Goal: Transaction & Acquisition: Purchase product/service

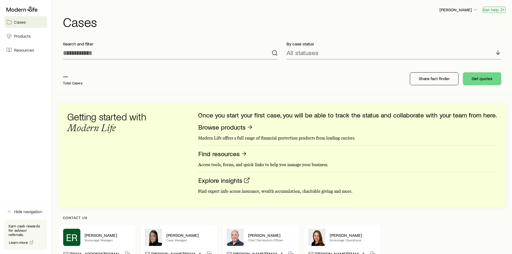
click at [492, 10] on button "Get help" at bounding box center [494, 10] width 23 height 6
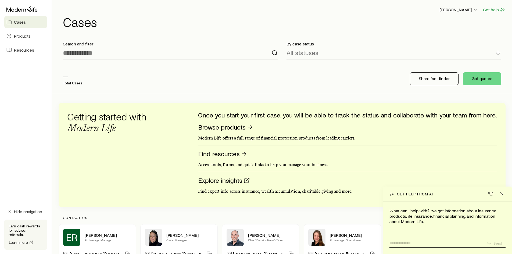
click at [419, 241] on textarea at bounding box center [435, 241] width 93 height 8
type textarea "**********"
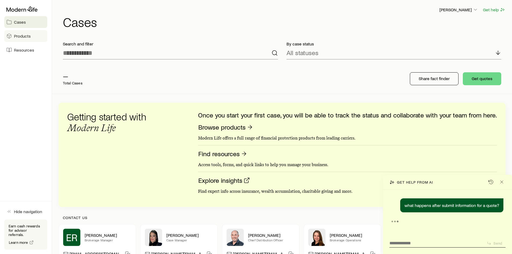
click at [27, 40] on link "Products" at bounding box center [25, 36] width 43 height 12
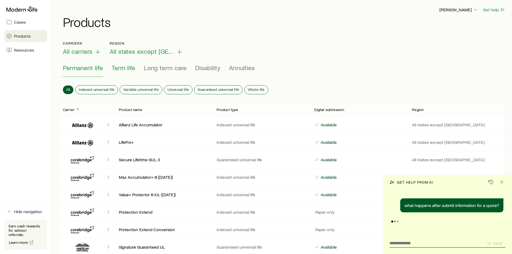
click at [123, 68] on span "Term life" at bounding box center [124, 68] width 24 height 8
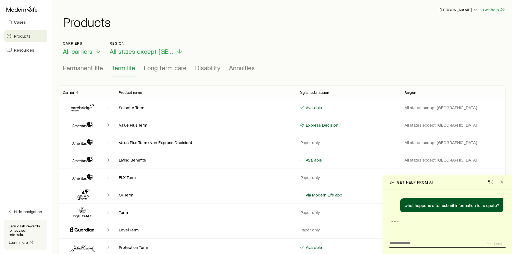
click at [120, 108] on p "Select A Term" at bounding box center [205, 107] width 172 height 5
click at [107, 107] on icon "Client cases" at bounding box center [108, 107] width 5 height 5
click at [108, 107] on icon "Client cases" at bounding box center [108, 107] width 5 height 5
drag, startPoint x: 108, startPoint y: 107, endPoint x: 143, endPoint y: 112, distance: 35.9
click at [118, 108] on div "Select A Term Available All states except NY" at bounding box center [282, 107] width 447 height 17
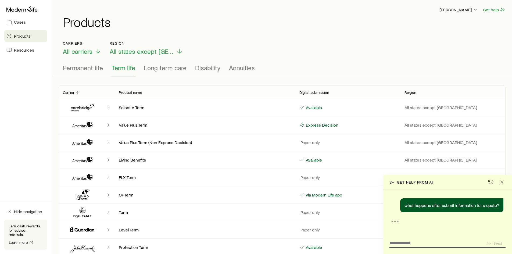
click at [143, 112] on div "Select A Term Available All states except NY" at bounding box center [282, 107] width 447 height 17
click at [152, 110] on div "Select A Term Available All states except NY" at bounding box center [282, 107] width 447 height 17
click at [313, 107] on p "Available" at bounding box center [313, 107] width 17 height 5
click at [502, 182] on line "Close" at bounding box center [501, 182] width 3 height 3
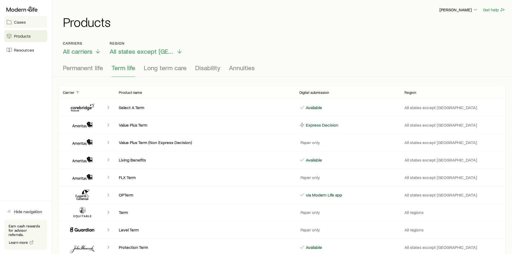
click at [24, 24] on span "Cases" at bounding box center [20, 21] width 12 height 5
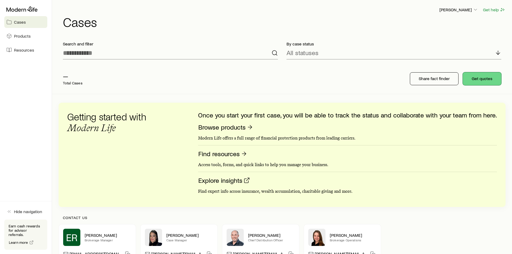
click at [489, 78] on button "Get quotes" at bounding box center [482, 78] width 38 height 13
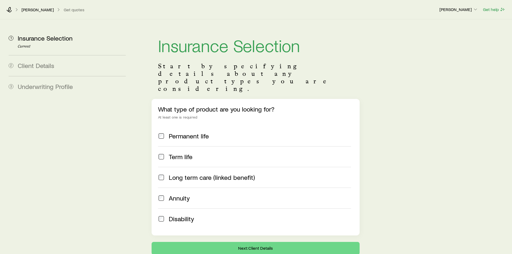
click at [186, 153] on span "Term life" at bounding box center [181, 157] width 24 height 8
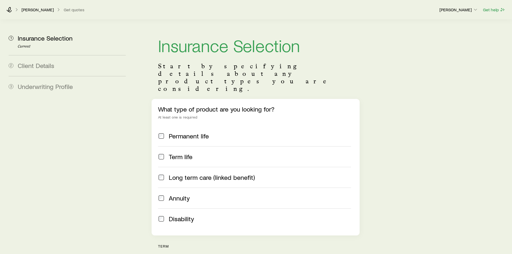
scroll to position [161, 0]
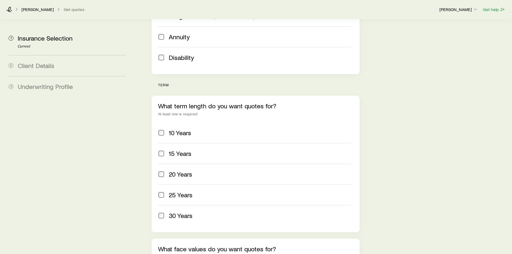
click at [181, 212] on span "30 Years" at bounding box center [181, 216] width 24 height 8
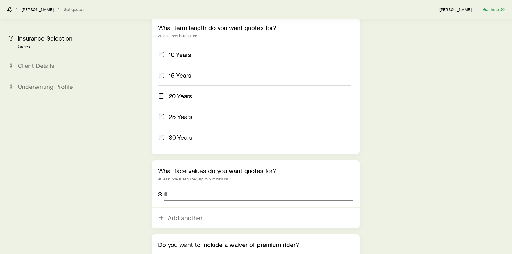
scroll to position [242, 0]
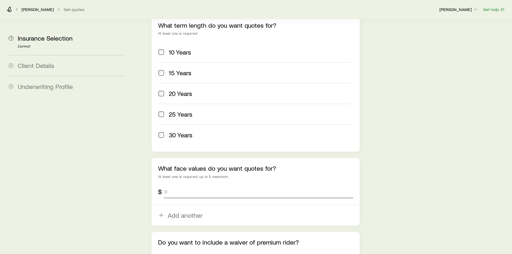
drag, startPoint x: 178, startPoint y: 177, endPoint x: 173, endPoint y: 177, distance: 4.3
click at [173, 185] on input "tel" at bounding box center [258, 191] width 189 height 13
type input "*********"
click at [126, 177] on aside "1 Insurance Selection Current 2 Client Details 3 Underwriting Profile" at bounding box center [67, 34] width 126 height 514
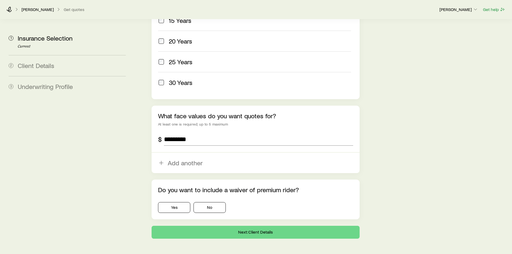
scroll to position [296, 0]
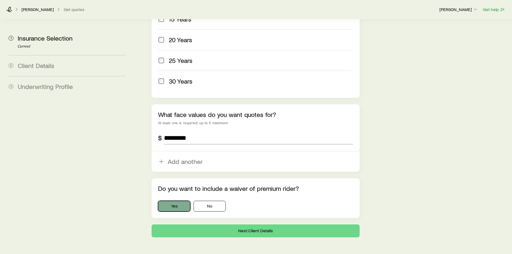
click at [181, 201] on button "Yes" at bounding box center [174, 206] width 32 height 11
click at [205, 224] on button "Next: Client Details" at bounding box center [256, 230] width 208 height 13
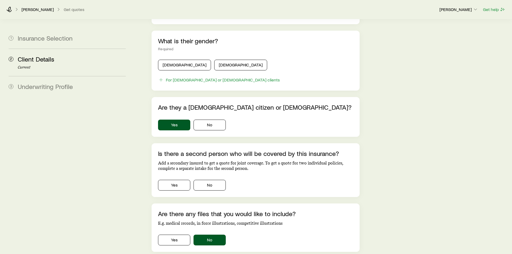
scroll to position [310, 0]
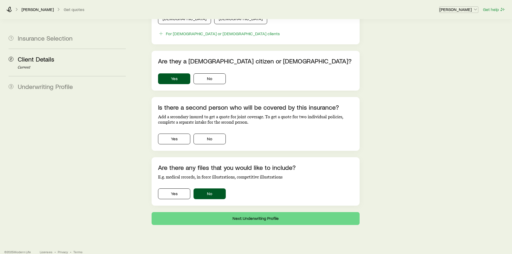
click at [473, 7] on p "[PERSON_NAME]" at bounding box center [458, 9] width 39 height 5
click at [8, 8] on icon at bounding box center [8, 9] width 5 height 5
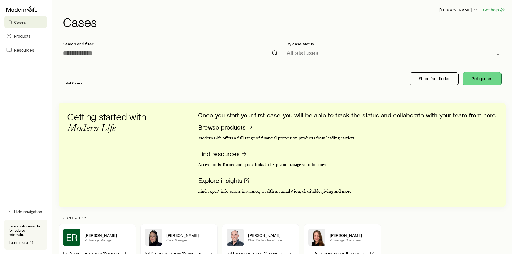
click at [484, 74] on button "Get quotes" at bounding box center [482, 78] width 38 height 13
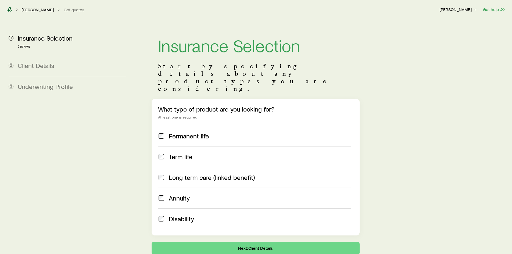
click at [9, 10] on icon at bounding box center [8, 9] width 5 height 5
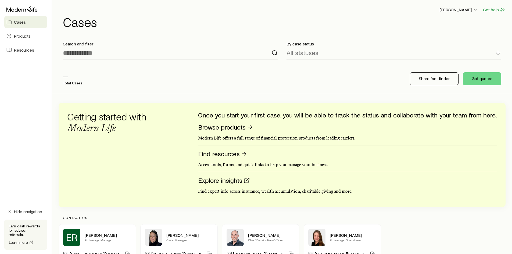
scroll to position [70, 0]
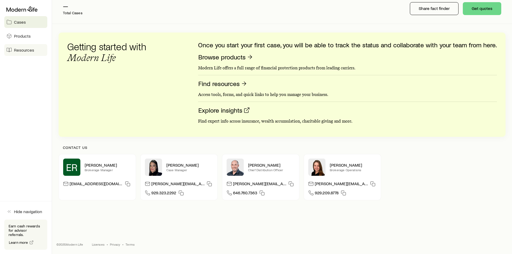
click at [14, 53] on link "Resources" at bounding box center [25, 50] width 43 height 12
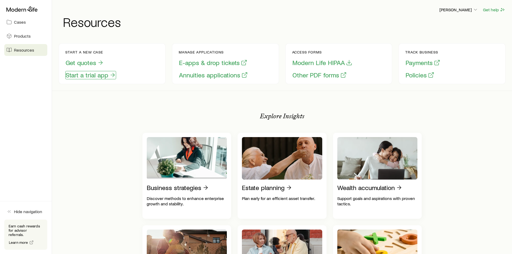
click at [86, 78] on button "Start a trial app" at bounding box center [90, 75] width 51 height 8
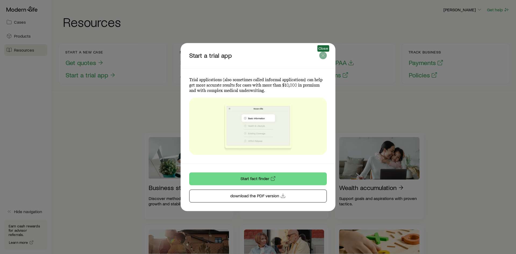
click at [323, 57] on icon "button" at bounding box center [322, 55] width 5 height 5
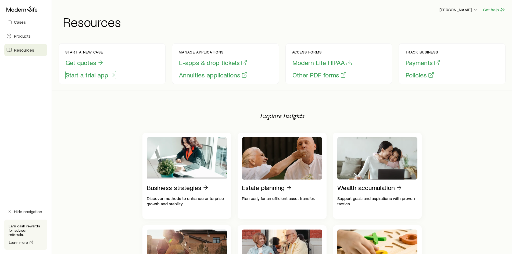
click at [96, 77] on button "Start a trial app" at bounding box center [90, 75] width 51 height 8
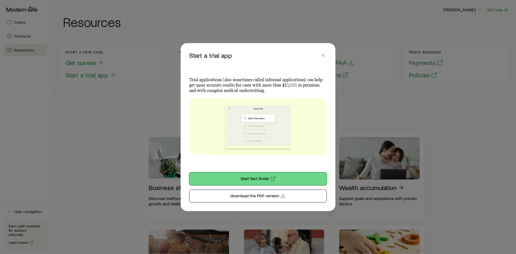
click at [235, 179] on link "Start fact finder" at bounding box center [258, 178] width 138 height 13
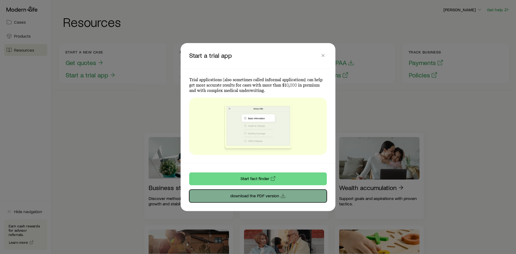
click at [206, 195] on link "download the PDF version" at bounding box center [258, 195] width 138 height 13
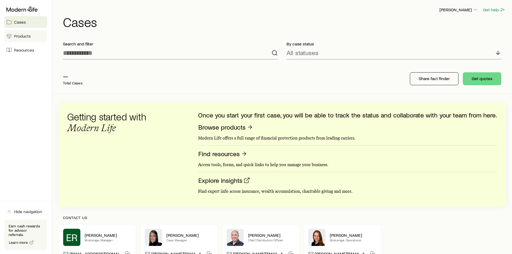
click at [20, 37] on span "Products" at bounding box center [22, 35] width 17 height 5
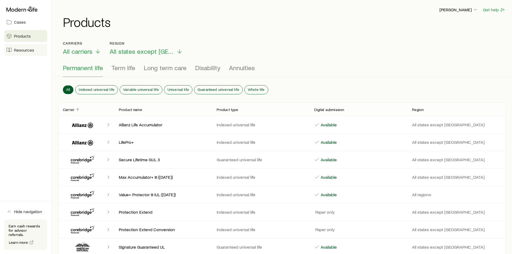
click at [20, 51] on span "Resources" at bounding box center [24, 49] width 20 height 5
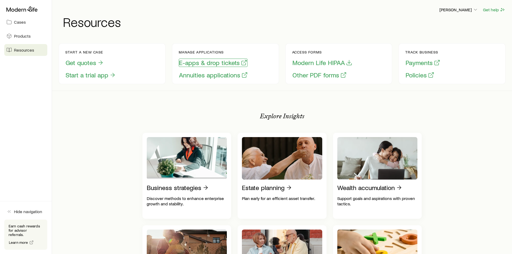
click at [183, 63] on button "E-apps & drop tickets" at bounding box center [213, 63] width 69 height 8
click at [88, 64] on button "Get quotes" at bounding box center [84, 63] width 39 height 8
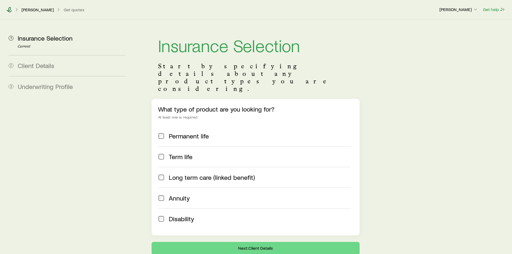
click at [9, 10] on icon at bounding box center [8, 9] width 5 height 5
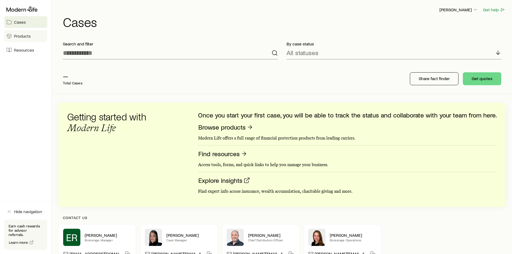
click at [36, 40] on link "Products" at bounding box center [25, 36] width 43 height 12
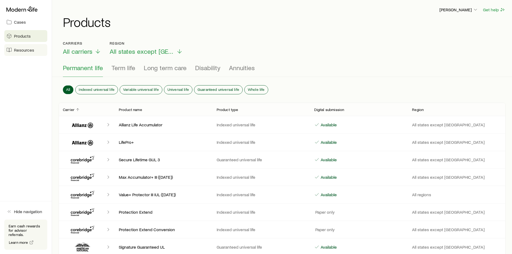
click at [25, 51] on span "Resources" at bounding box center [24, 49] width 20 height 5
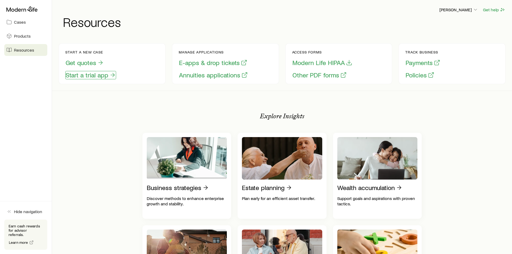
click at [79, 77] on button "Start a trial app" at bounding box center [90, 75] width 51 height 8
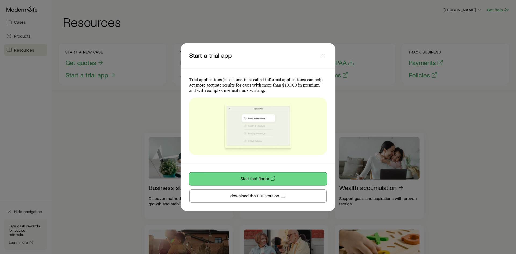
click at [252, 181] on link "Start fact finder" at bounding box center [258, 178] width 138 height 13
click at [324, 55] on icon "button" at bounding box center [322, 55] width 5 height 5
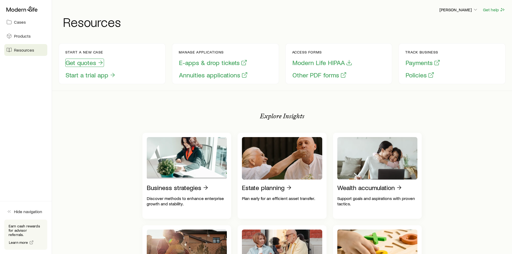
click at [90, 62] on button "Get quotes" at bounding box center [84, 63] width 39 height 8
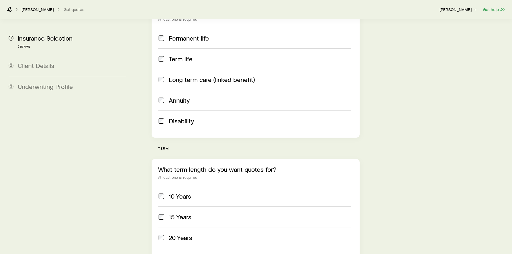
scroll to position [210, 0]
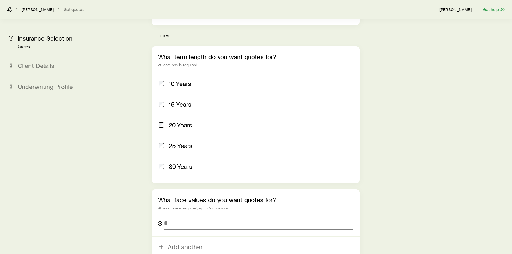
click at [166, 163] on div "30 Years" at bounding box center [254, 167] width 193 height 8
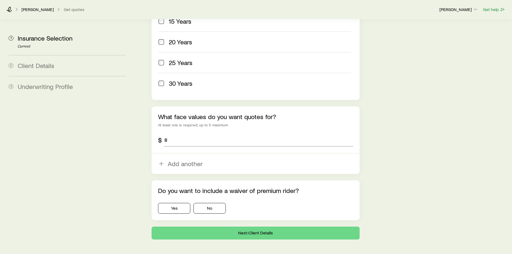
scroll to position [301, 0]
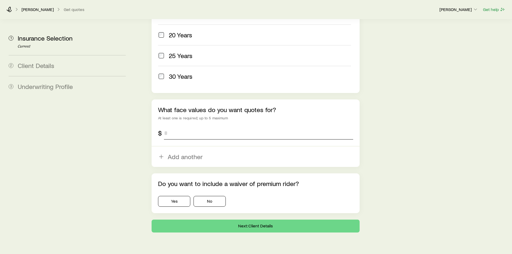
click at [176, 127] on input "tel" at bounding box center [258, 133] width 189 height 13
type input "*********"
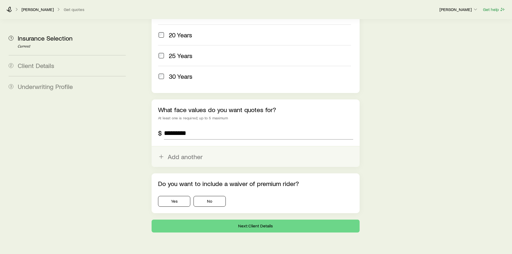
click at [168, 146] on button "Add another" at bounding box center [256, 156] width 208 height 20
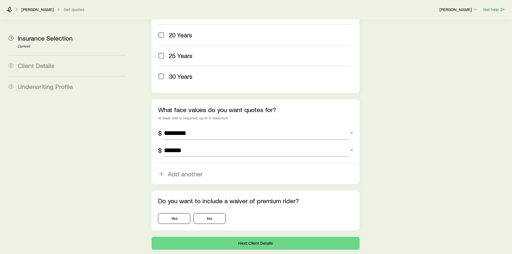
type input "*******"
click at [175, 213] on button "Yes" at bounding box center [174, 218] width 32 height 11
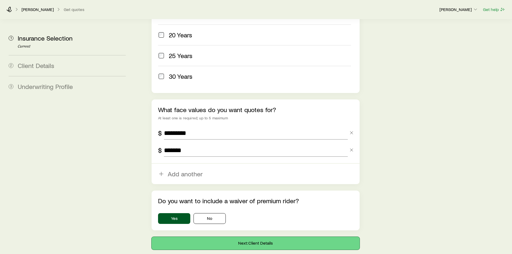
click at [210, 237] on button "Next: Client Details" at bounding box center [256, 243] width 208 height 13
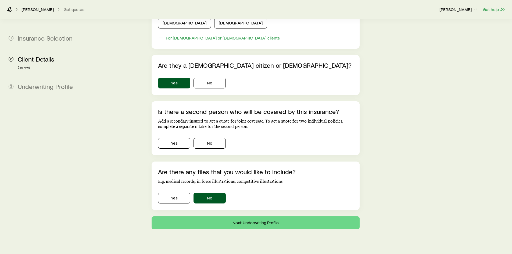
scroll to position [310, 0]
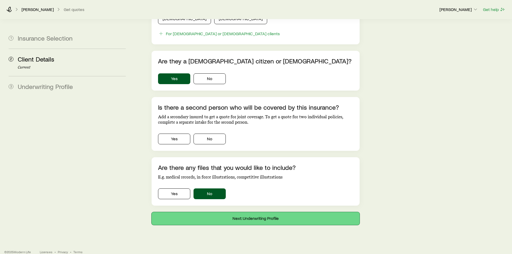
click at [209, 214] on button "Next: Underwriting Profile" at bounding box center [256, 218] width 208 height 13
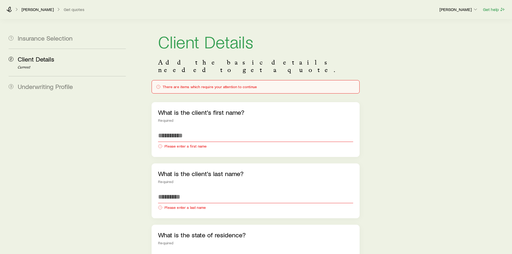
scroll to position [0, 0]
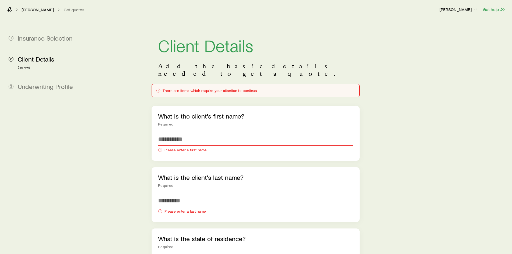
click at [32, 87] on span "Underwriting Profile" at bounding box center [45, 87] width 55 height 8
click at [195, 88] on div "There are items which require your attention to continue" at bounding box center [255, 90] width 199 height 4
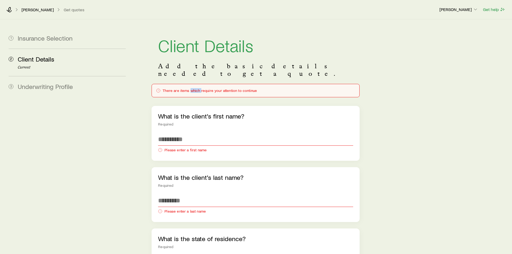
click at [195, 88] on div "There are items which require your attention to continue" at bounding box center [255, 90] width 199 height 4
click at [9, 9] on icon at bounding box center [8, 9] width 5 height 5
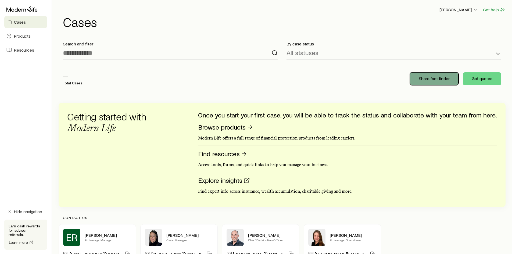
click at [427, 79] on p "Share fact finder" at bounding box center [434, 78] width 31 height 5
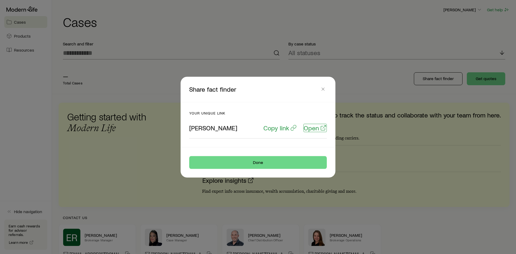
click at [316, 129] on p "Open" at bounding box center [311, 128] width 15 height 8
click at [320, 89] on icon "button" at bounding box center [322, 88] width 5 height 5
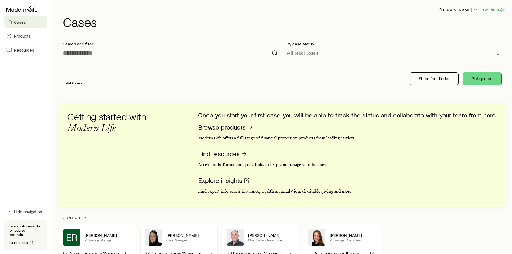
click at [481, 79] on button "Get quotes" at bounding box center [482, 78] width 38 height 13
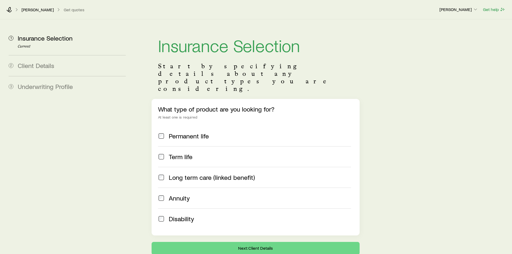
click at [28, 63] on span "Client Details" at bounding box center [36, 66] width 37 height 8
click at [28, 66] on span "Client Details" at bounding box center [36, 66] width 37 height 8
click at [34, 88] on span "Underwriting Profile" at bounding box center [45, 87] width 55 height 8
click at [37, 90] on span "Underwriting Profile" at bounding box center [45, 87] width 55 height 8
click at [8, 9] on icon at bounding box center [8, 9] width 5 height 5
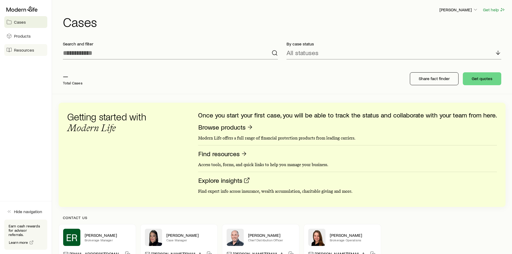
click at [19, 54] on link "Resources" at bounding box center [25, 50] width 43 height 12
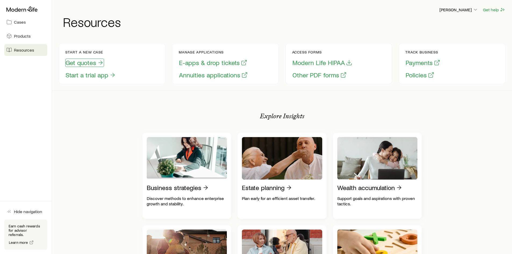
click at [80, 63] on button "Get quotes" at bounding box center [84, 63] width 39 height 8
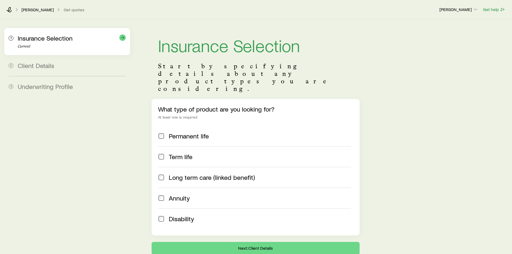
click at [44, 37] on span "Insurance Selection" at bounding box center [45, 38] width 55 height 8
click at [120, 38] on icon at bounding box center [122, 37] width 5 height 5
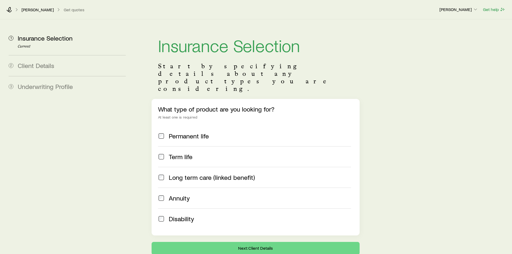
click at [41, 66] on span "Client Details" at bounding box center [36, 66] width 37 height 8
click at [30, 64] on span "Client Details" at bounding box center [36, 66] width 37 height 8
click at [9, 11] on icon at bounding box center [8, 9] width 5 height 5
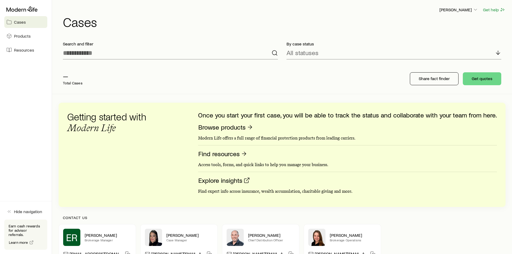
click at [56, 172] on div "[PERSON_NAME] Get help Cases Search and filter By case status All statuses — To…" at bounding box center [282, 144] width 460 height 288
click at [55, 183] on div "[PERSON_NAME] Get help Cases Search and filter By case status All statuses — To…" at bounding box center [282, 144] width 460 height 288
click at [56, 190] on div "[PERSON_NAME] Get help Cases Search and filter By case status All statuses — To…" at bounding box center [282, 144] width 460 height 288
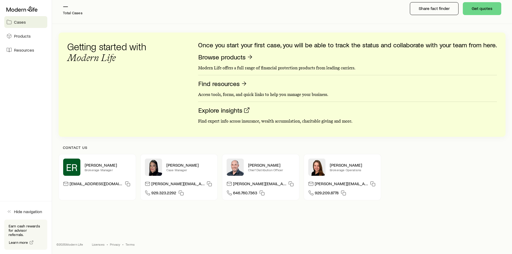
click at [56, 220] on div "[PERSON_NAME] Get help Cases Search and filter By case status All statuses — To…" at bounding box center [256, 92] width 512 height 324
drag, startPoint x: 90, startPoint y: 226, endPoint x: 100, endPoint y: 227, distance: 10.1
click at [91, 226] on div "[PERSON_NAME] Get help Cases Search and filter By case status All statuses — To…" at bounding box center [256, 92] width 512 height 324
click at [121, 230] on div "[PERSON_NAME] Get help Cases Search and filter By case status All statuses — To…" at bounding box center [256, 92] width 512 height 324
click at [54, 224] on div "[PERSON_NAME] Get help Cases Search and filter By case status All statuses — To…" at bounding box center [256, 92] width 512 height 324
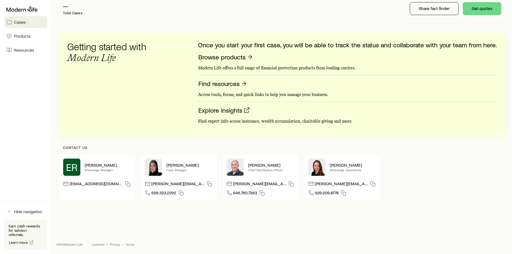
click at [55, 209] on div "[PERSON_NAME] Get help Cases Search and filter By case status All statuses — To…" at bounding box center [282, 74] width 460 height 288
click at [55, 195] on div "[PERSON_NAME] Get help Cases Search and filter By case status All statuses — To…" at bounding box center [282, 74] width 460 height 288
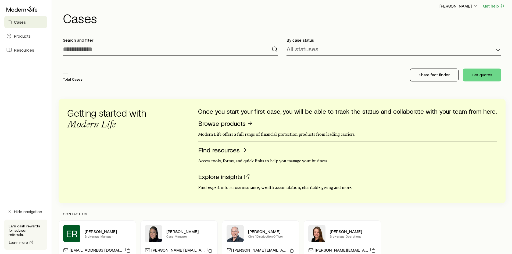
scroll to position [0, 0]
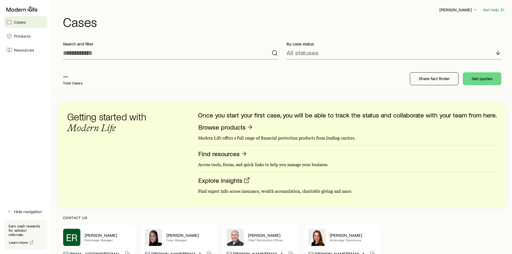
drag, startPoint x: 23, startPoint y: 106, endPoint x: 22, endPoint y: 129, distance: 23.1
click at [23, 107] on aside "Cases Products Resources Hide navigation Earn cash rewards for advisor referral…" at bounding box center [26, 127] width 52 height 254
click at [22, 139] on aside "Cases Products Resources Hide navigation Earn cash rewards for advisor referral…" at bounding box center [26, 127] width 52 height 254
click at [17, 131] on aside "Cases Products Resources Hide navigation Earn cash rewards for advisor referral…" at bounding box center [26, 127] width 52 height 254
click at [19, 155] on aside "Cases Products Resources Hide navigation Earn cash rewards for advisor referral…" at bounding box center [26, 127] width 52 height 254
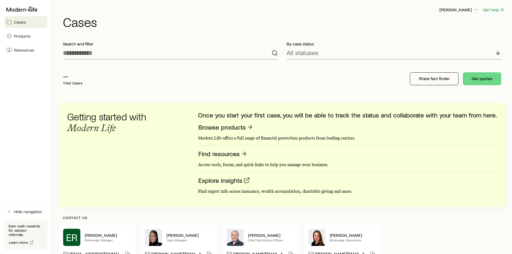
click at [106, 81] on div "— Total Cases" at bounding box center [145, 79] width 172 height 22
click at [9, 133] on aside "Cases Products Resources Hide navigation Earn cash rewards for advisor referral…" at bounding box center [26, 127] width 52 height 254
click at [16, 169] on aside "Cases Products Resources Hide navigation Earn cash rewards for advisor referral…" at bounding box center [26, 127] width 52 height 254
click at [440, 78] on p "Share fact finder" at bounding box center [434, 78] width 31 height 5
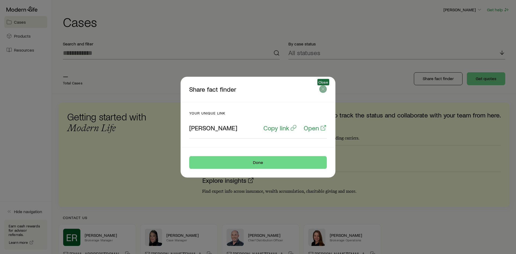
click at [323, 89] on icon "button" at bounding box center [322, 88] width 5 height 5
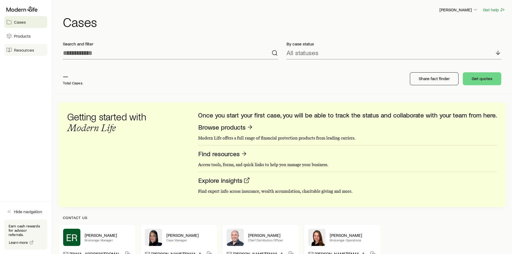
click at [28, 49] on span "Resources" at bounding box center [24, 49] width 20 height 5
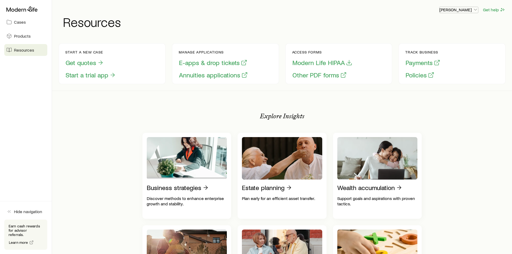
click at [477, 9] on icon "button" at bounding box center [475, 9] width 5 height 5
click at [86, 77] on button "Start a trial app" at bounding box center [90, 75] width 51 height 8
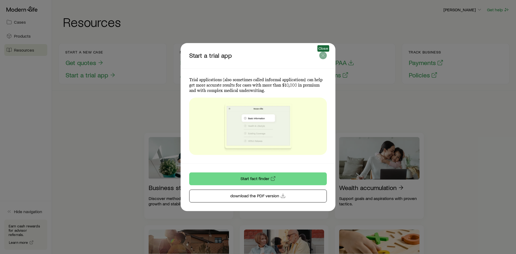
click at [323, 57] on icon "button" at bounding box center [322, 55] width 5 height 5
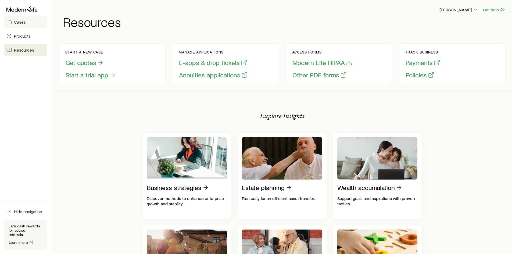
click at [19, 25] on link "Cases" at bounding box center [25, 22] width 43 height 12
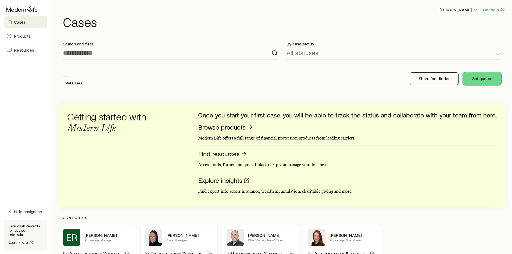
click at [485, 77] on button "Get quotes" at bounding box center [482, 78] width 38 height 13
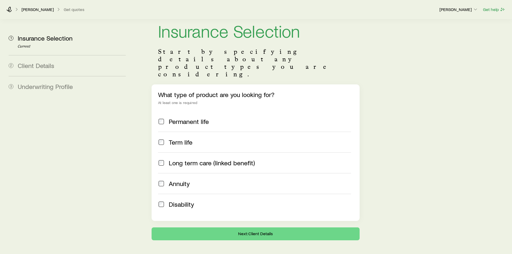
scroll to position [22, 0]
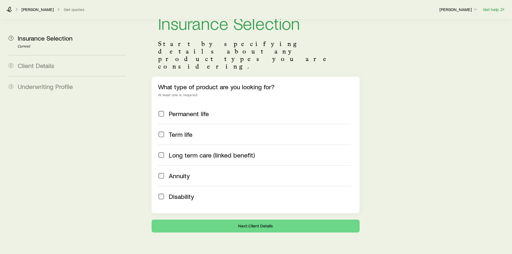
click at [67, 122] on aside "1 Insurance Selection Current 2 Client Details 3 Underwriting Profile" at bounding box center [67, 114] width 126 height 235
click at [89, 152] on aside "1 Insurance Selection Current 2 Client Details 3 Underwriting Profile" at bounding box center [67, 114] width 126 height 235
click at [29, 11] on p "[PERSON_NAME]" at bounding box center [38, 9] width 32 height 5
click at [8, 8] on icon at bounding box center [8, 9] width 5 height 5
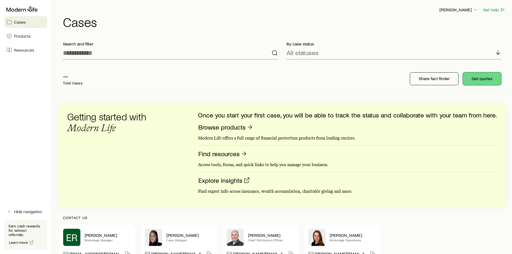
click at [479, 83] on button "Get quotes" at bounding box center [482, 78] width 38 height 13
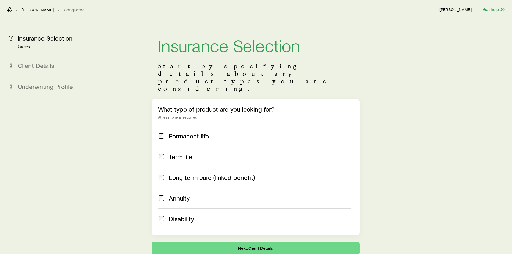
click at [108, 135] on aside "1 Insurance Selection Current 2 Client Details 3 Underwriting Profile" at bounding box center [67, 136] width 126 height 235
click at [177, 153] on span "Term life" at bounding box center [181, 157] width 24 height 8
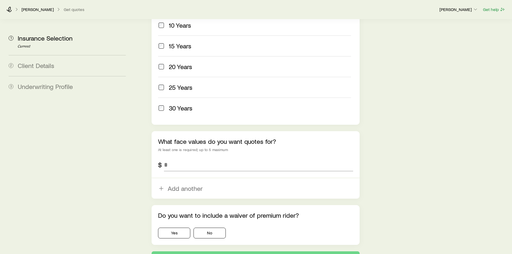
scroll to position [301, 0]
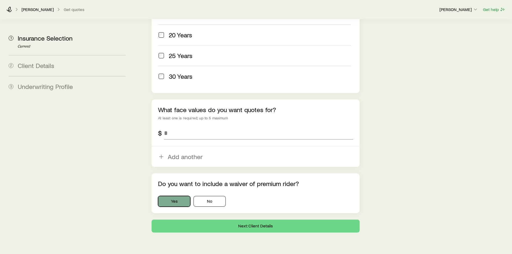
click at [181, 196] on button "Yes" at bounding box center [174, 201] width 32 height 11
click at [215, 196] on button "No" at bounding box center [210, 201] width 32 height 11
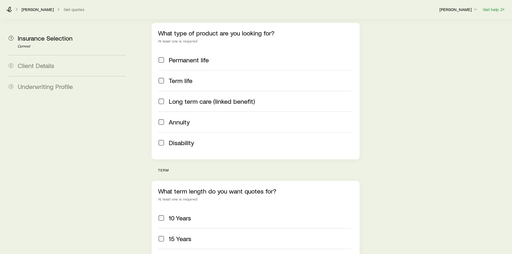
scroll to position [0, 0]
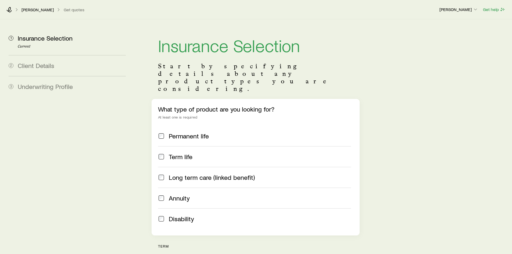
click at [45, 64] on span "Client Details" at bounding box center [36, 66] width 37 height 8
click at [44, 85] on span "Underwriting Profile" at bounding box center [45, 87] width 55 height 8
click at [7, 9] on icon at bounding box center [8, 9] width 5 height 5
